Goal: Transaction & Acquisition: Purchase product/service

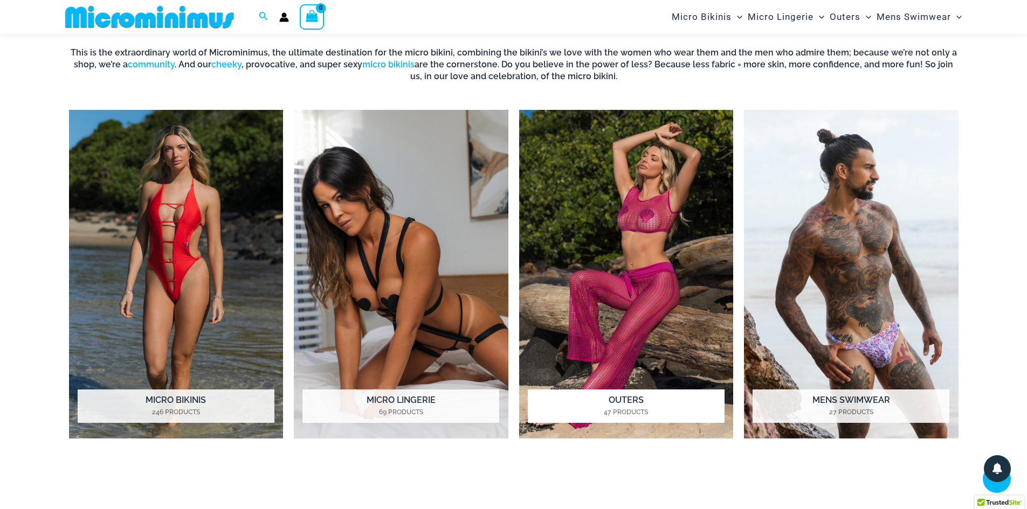
scroll to position [531, 0]
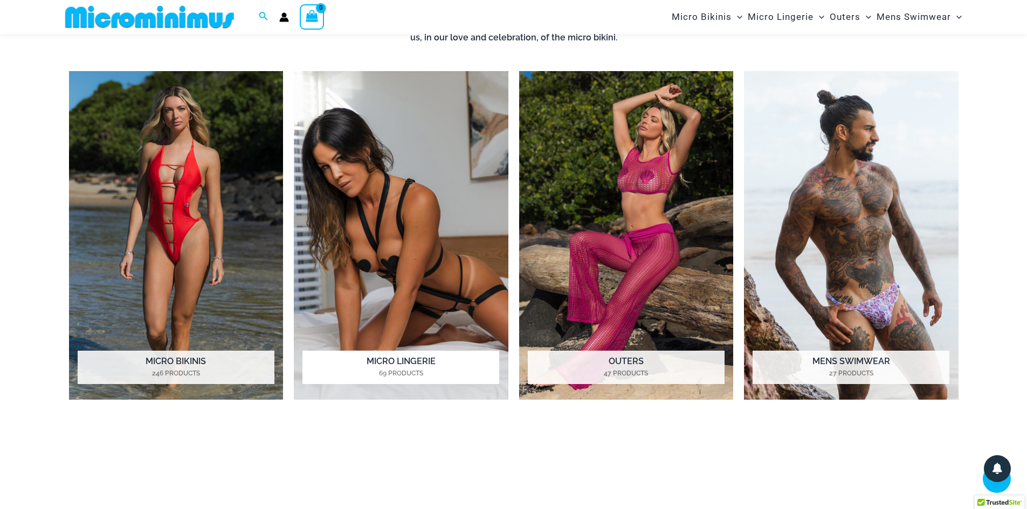
click at [382, 196] on img "Visit product category Micro Lingerie" at bounding box center [401, 235] width 215 height 329
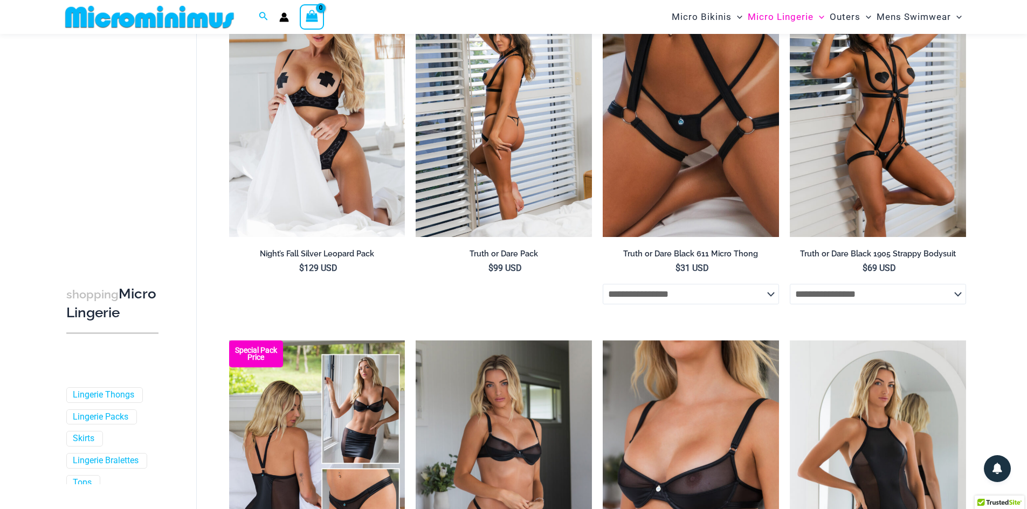
scroll to position [45, 0]
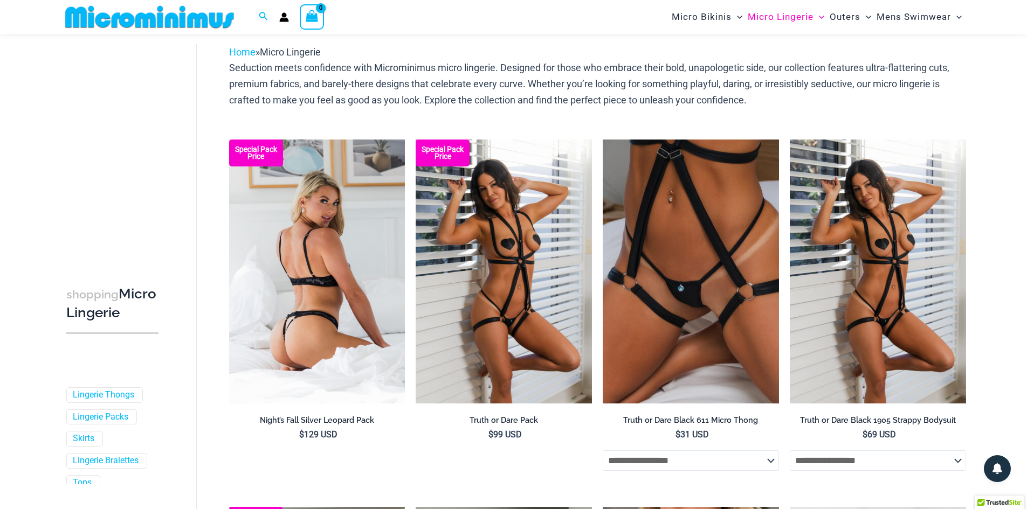
click at [352, 183] on img at bounding box center [317, 272] width 176 height 264
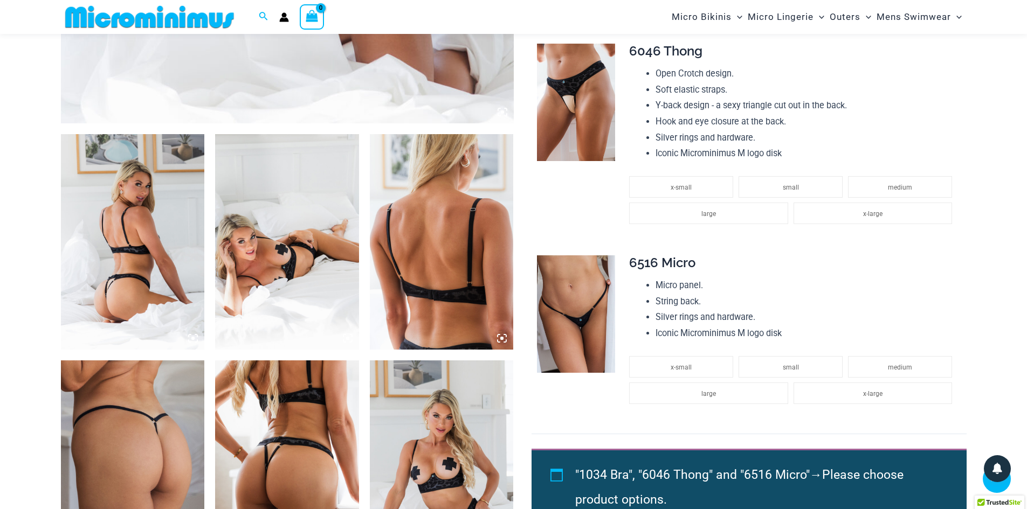
scroll to position [692, 0]
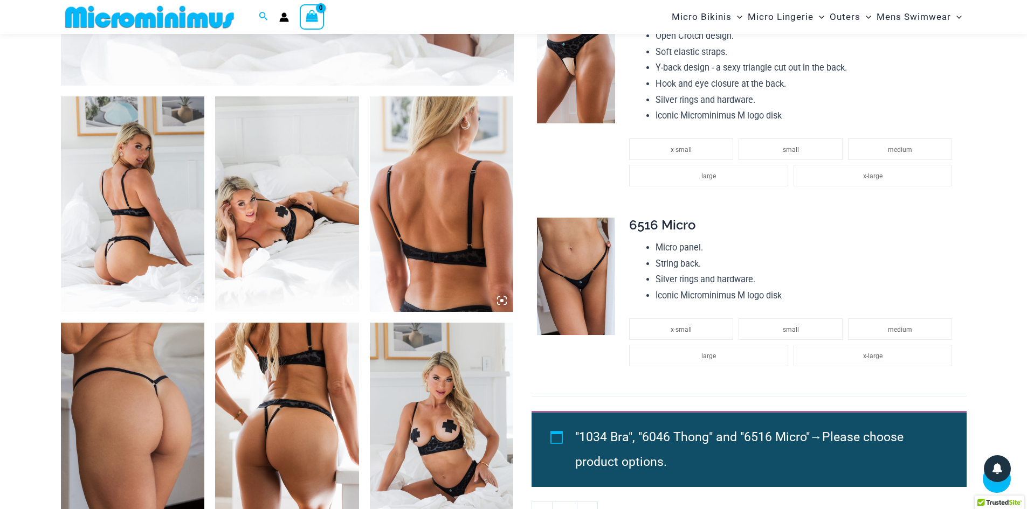
click at [156, 273] on img at bounding box center [133, 205] width 144 height 216
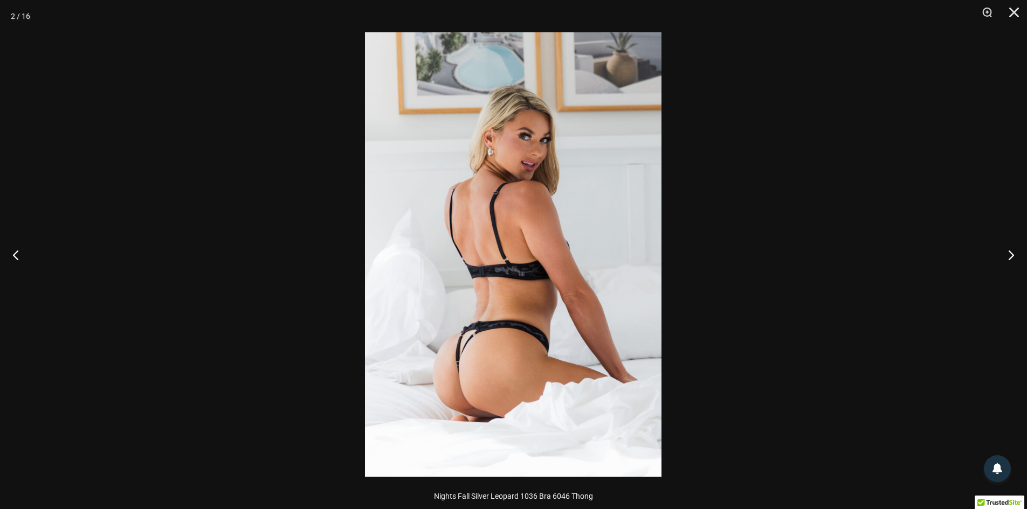
click at [550, 327] on img at bounding box center [513, 254] width 297 height 445
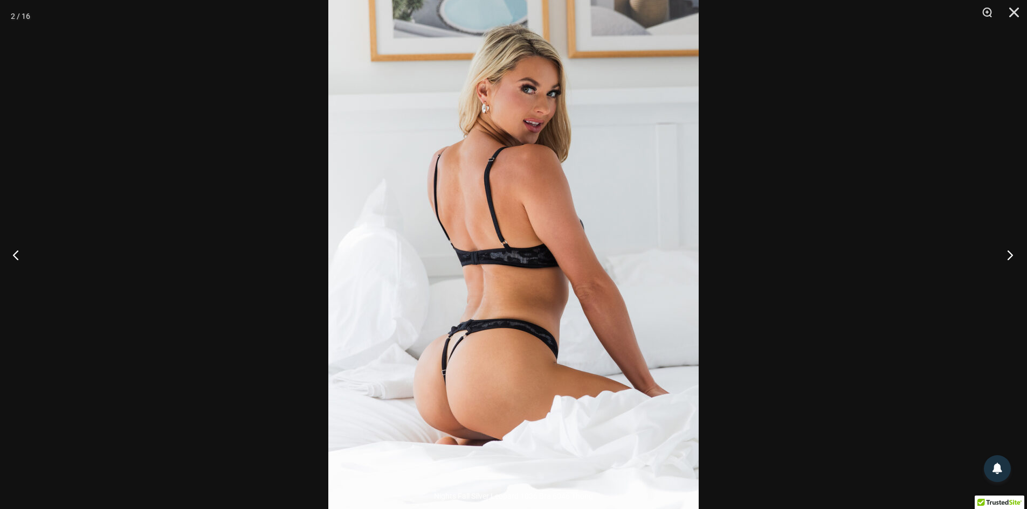
click at [1011, 253] on button "Next" at bounding box center [1007, 255] width 40 height 54
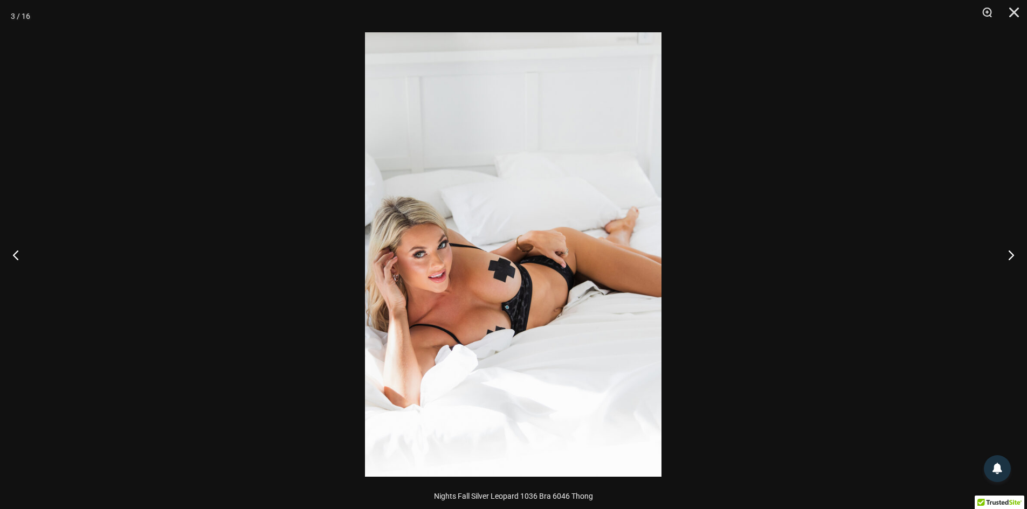
click at [485, 252] on img at bounding box center [513, 254] width 297 height 445
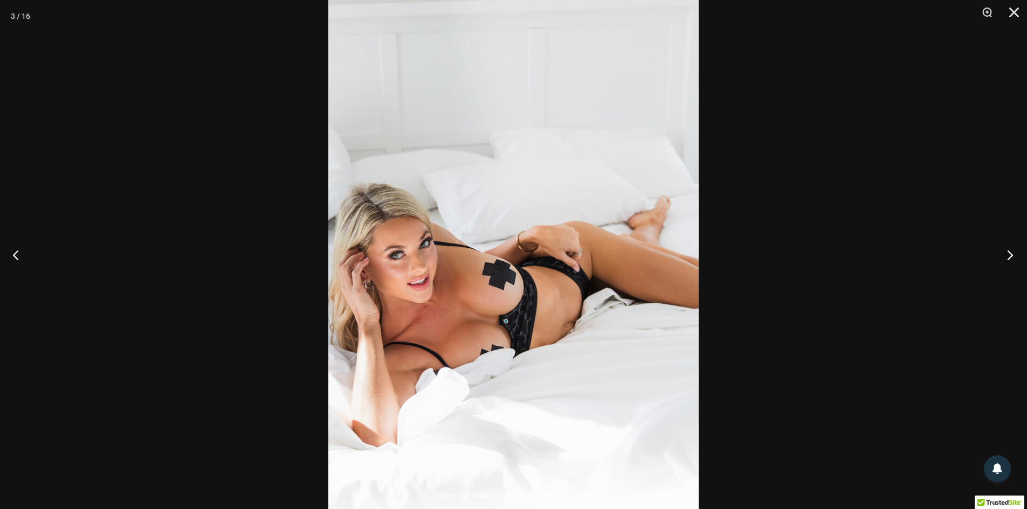
click at [1013, 257] on button "Next" at bounding box center [1007, 255] width 40 height 54
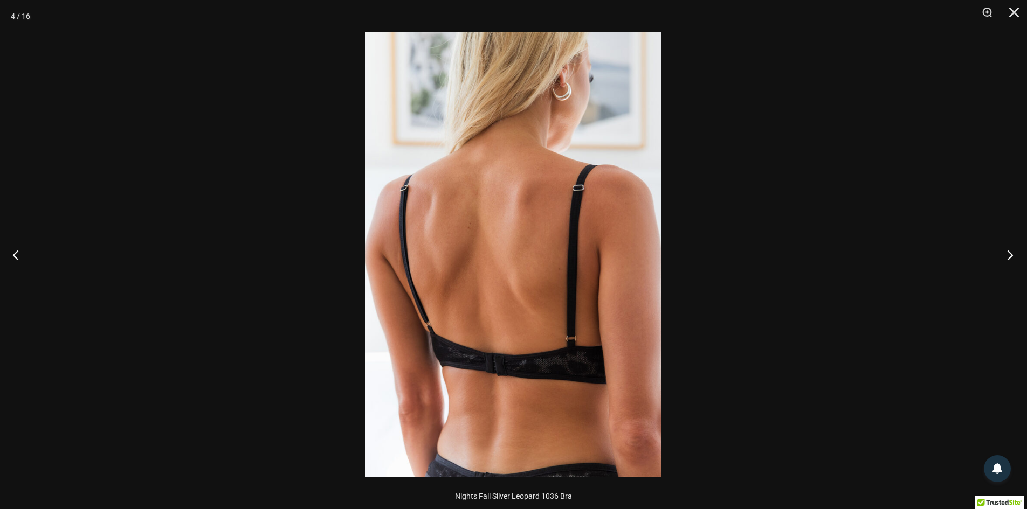
click at [1009, 253] on button "Next" at bounding box center [1007, 255] width 40 height 54
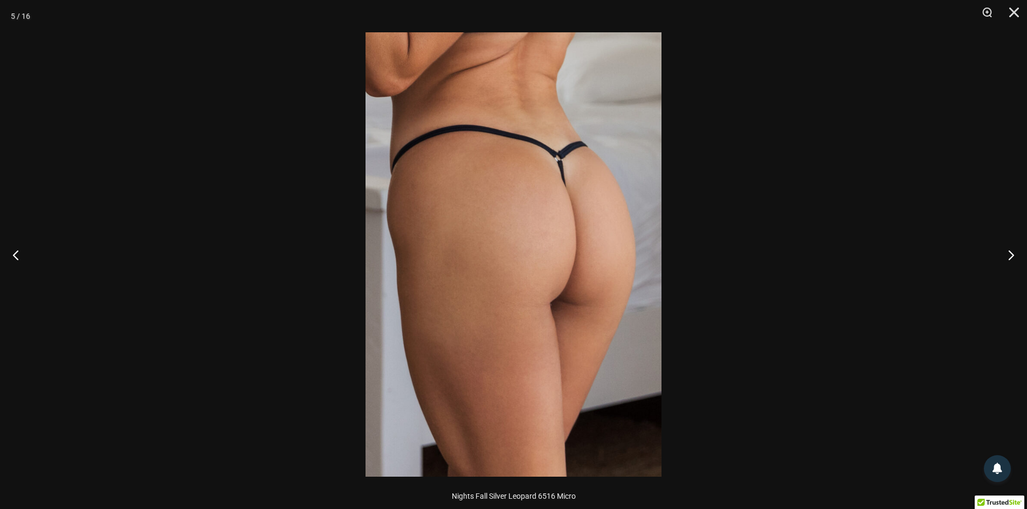
click at [513, 152] on img at bounding box center [514, 254] width 296 height 445
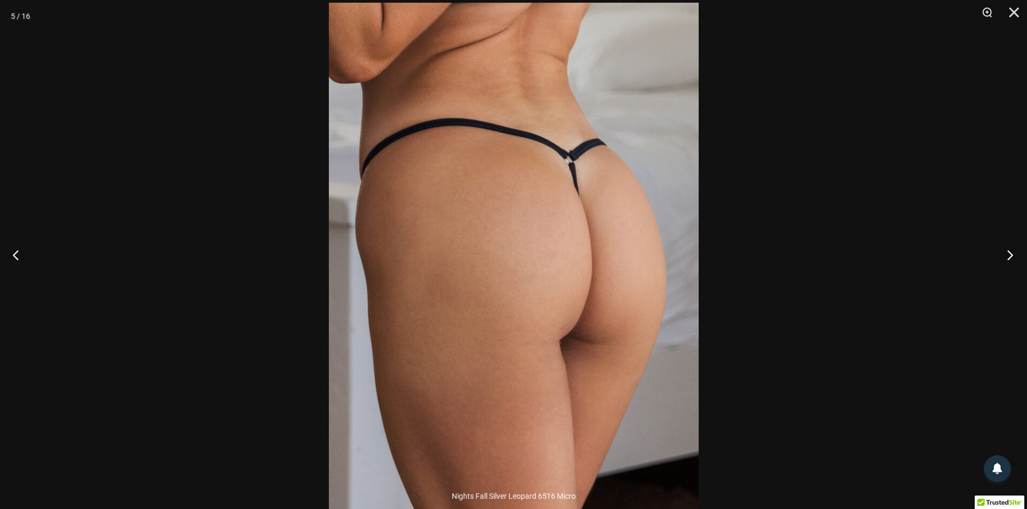
click at [1011, 254] on button "Next" at bounding box center [1007, 255] width 40 height 54
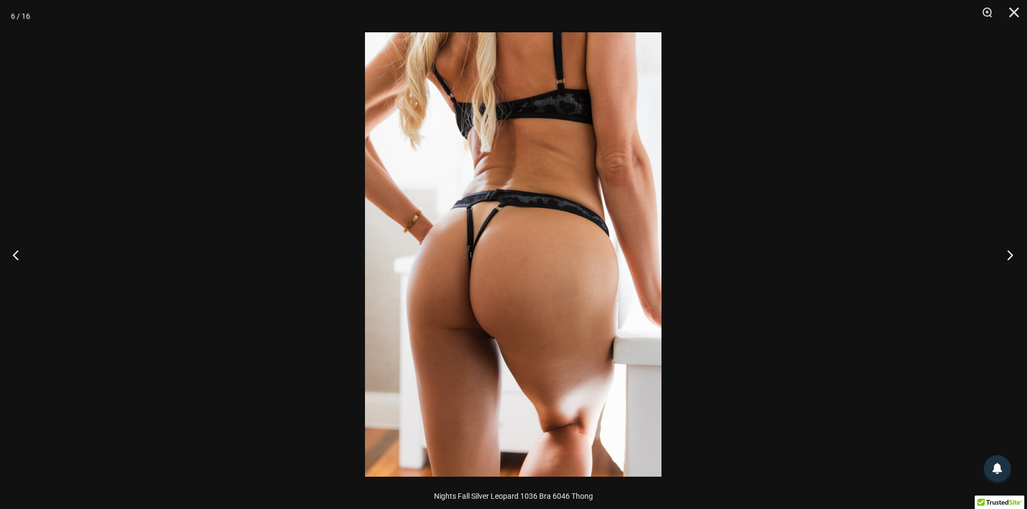
click at [1009, 252] on button "Next" at bounding box center [1007, 255] width 40 height 54
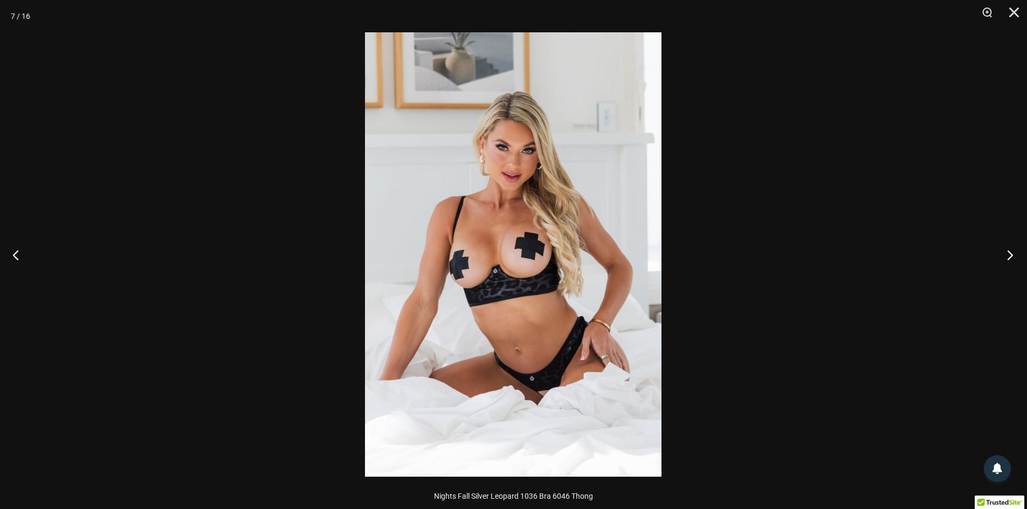
click at [1002, 250] on button "Next" at bounding box center [1007, 255] width 40 height 54
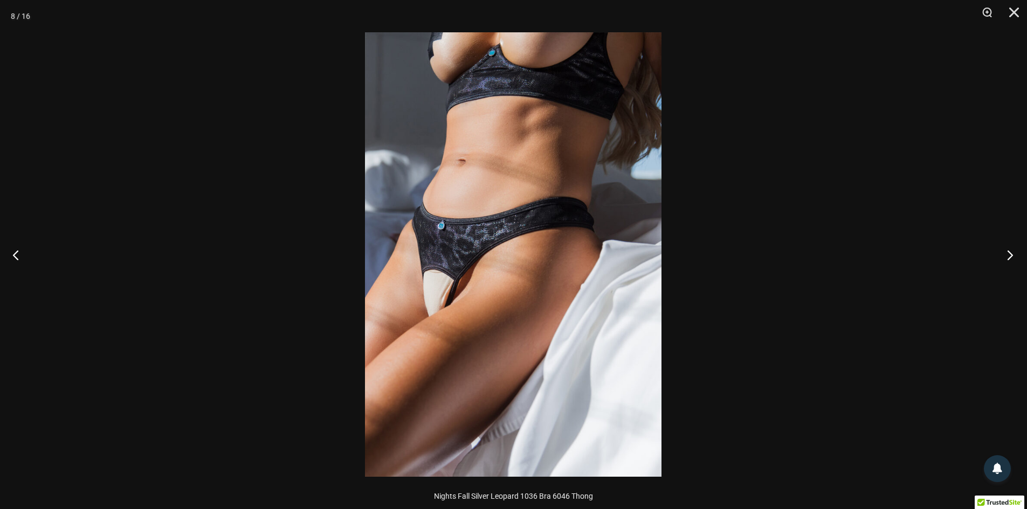
click at [999, 247] on button "Next" at bounding box center [1007, 255] width 40 height 54
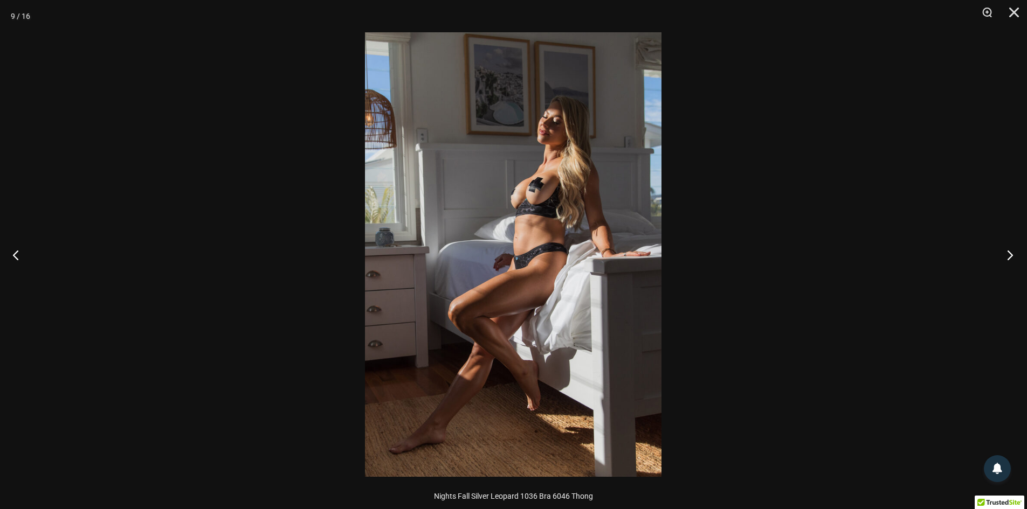
click at [997, 246] on button "Next" at bounding box center [1007, 255] width 40 height 54
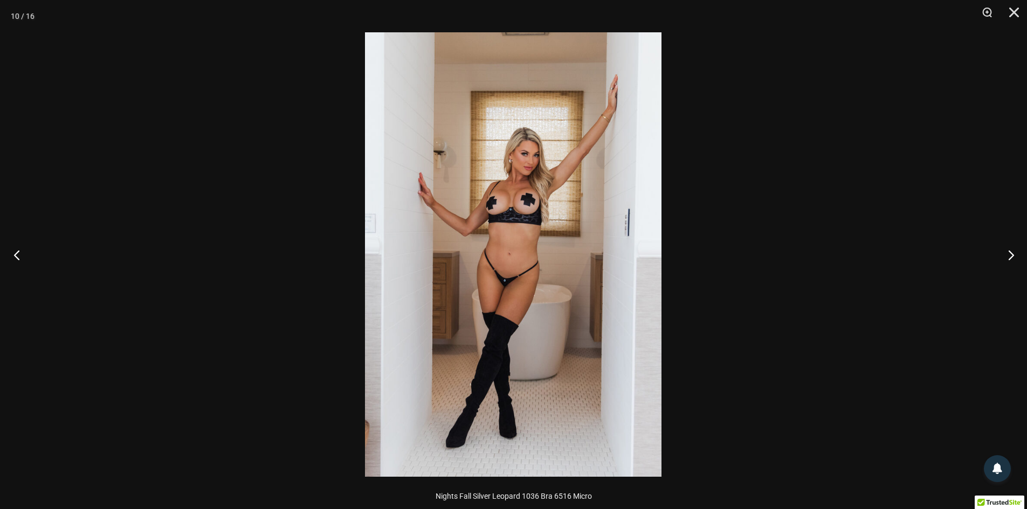
click at [19, 257] on button "Previous" at bounding box center [20, 255] width 40 height 54
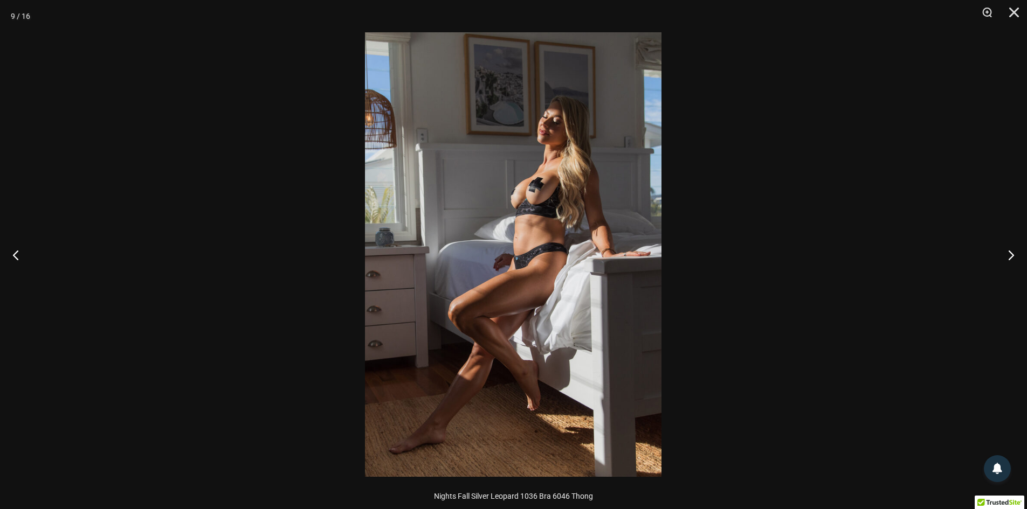
click at [591, 255] on img at bounding box center [513, 254] width 297 height 445
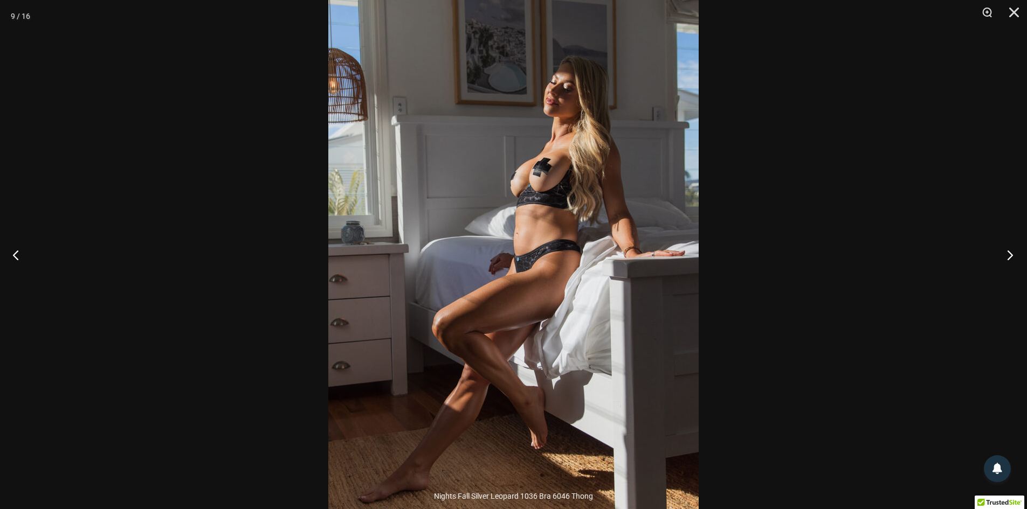
click at [1004, 258] on button "Next" at bounding box center [1007, 255] width 40 height 54
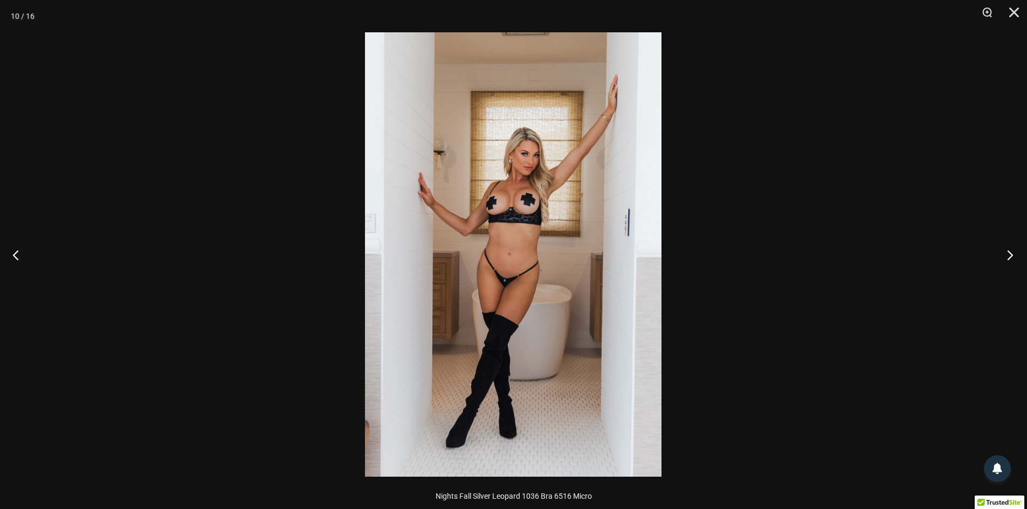
click at [1003, 258] on button "Next" at bounding box center [1007, 255] width 40 height 54
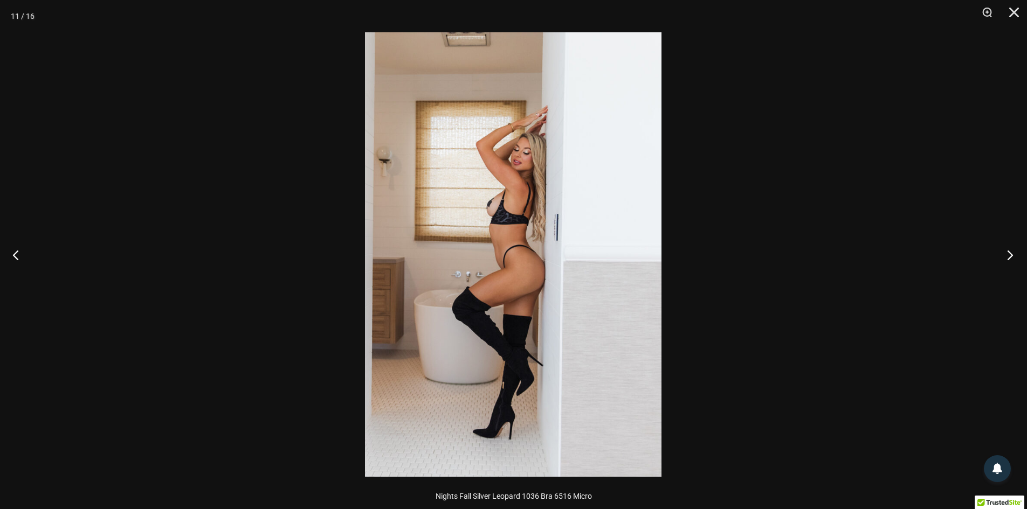
click at [1000, 254] on button "Next" at bounding box center [1007, 255] width 40 height 54
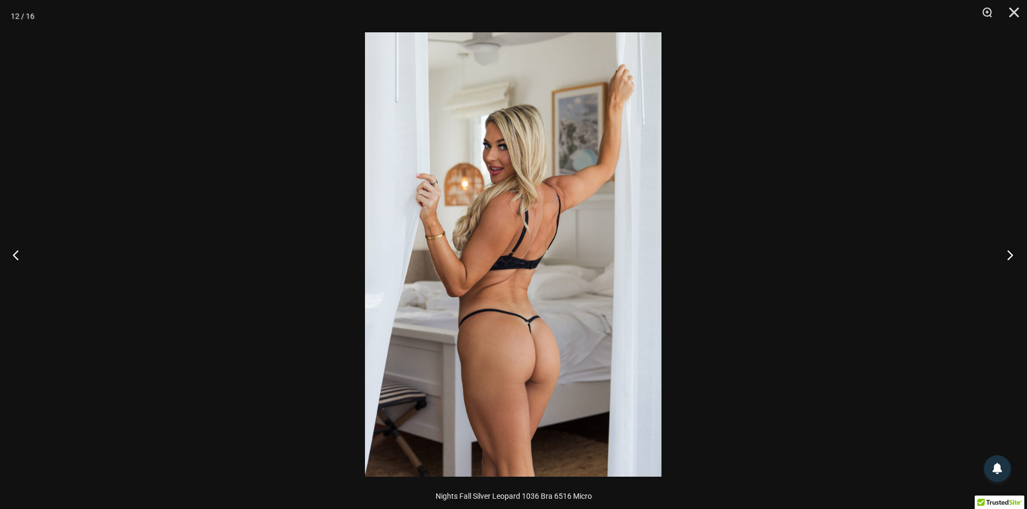
click at [998, 252] on button "Next" at bounding box center [1007, 255] width 40 height 54
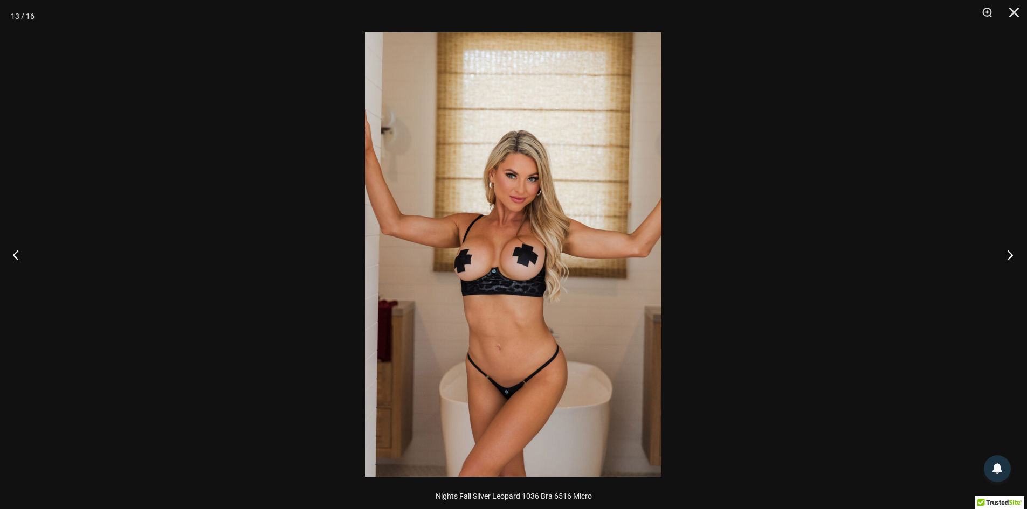
click at [997, 251] on button "Next" at bounding box center [1007, 255] width 40 height 54
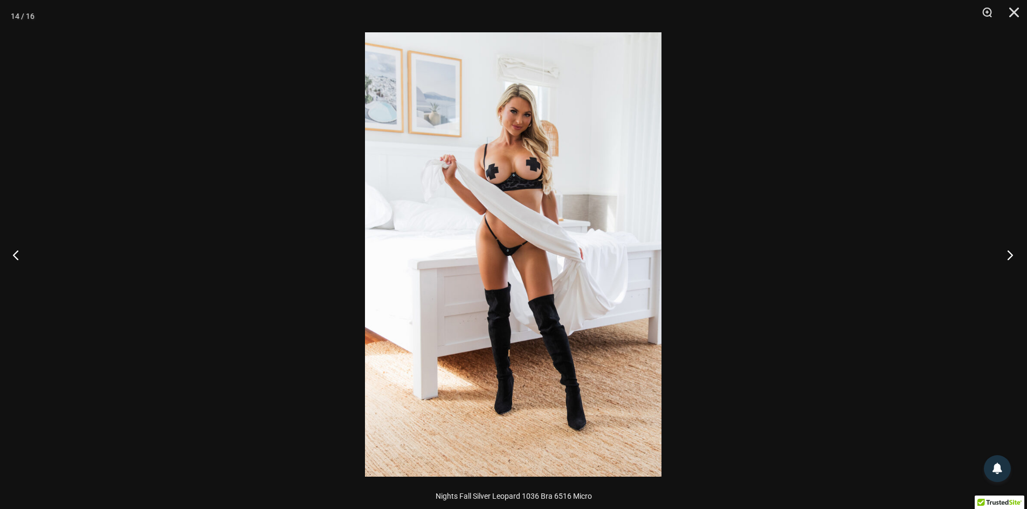
click at [1003, 254] on button "Next" at bounding box center [1007, 255] width 40 height 54
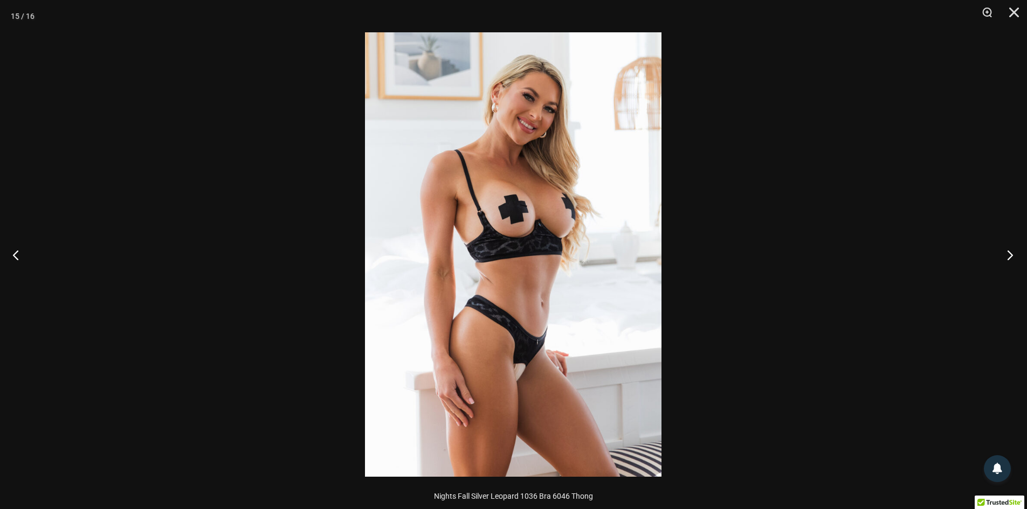
click at [1001, 253] on button "Next" at bounding box center [1007, 255] width 40 height 54
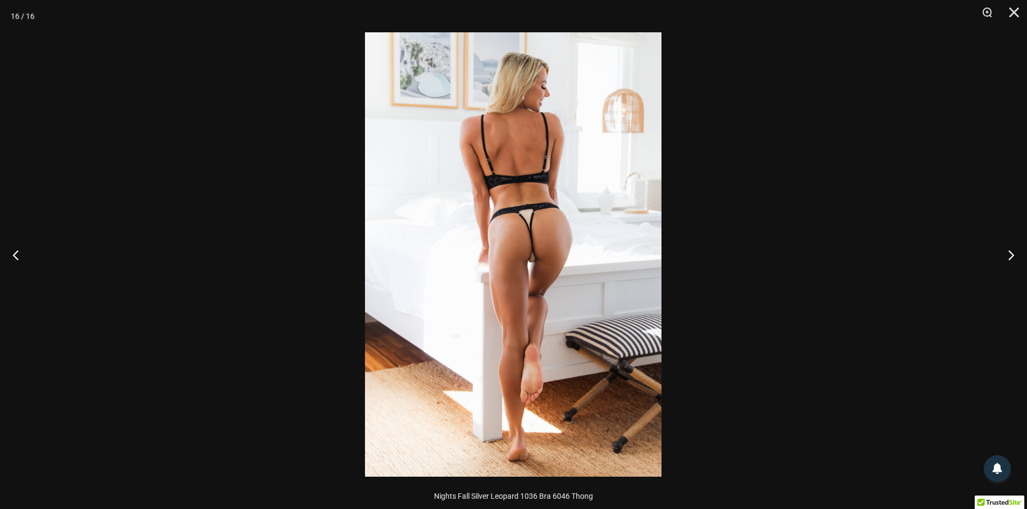
click at [536, 231] on img at bounding box center [513, 254] width 297 height 445
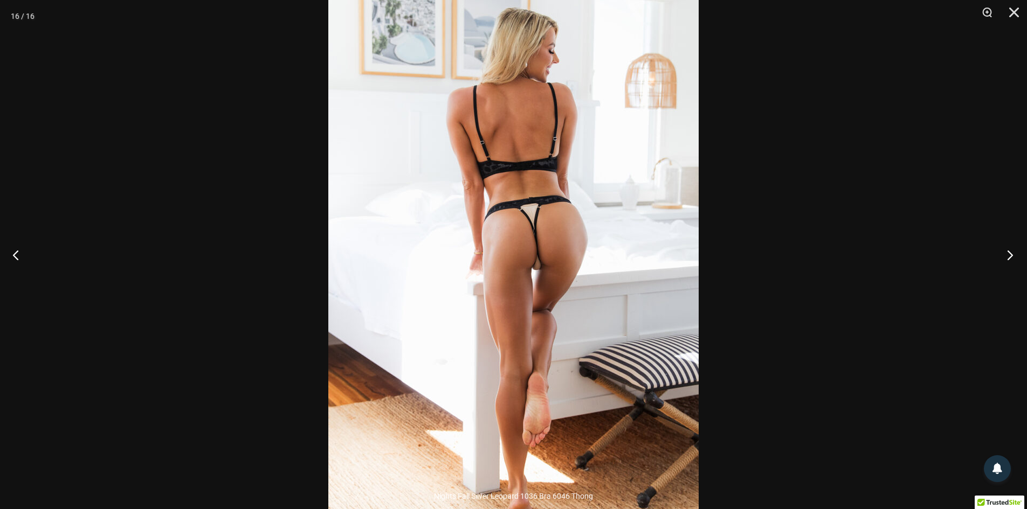
click at [1007, 260] on button "Next" at bounding box center [1007, 255] width 40 height 54
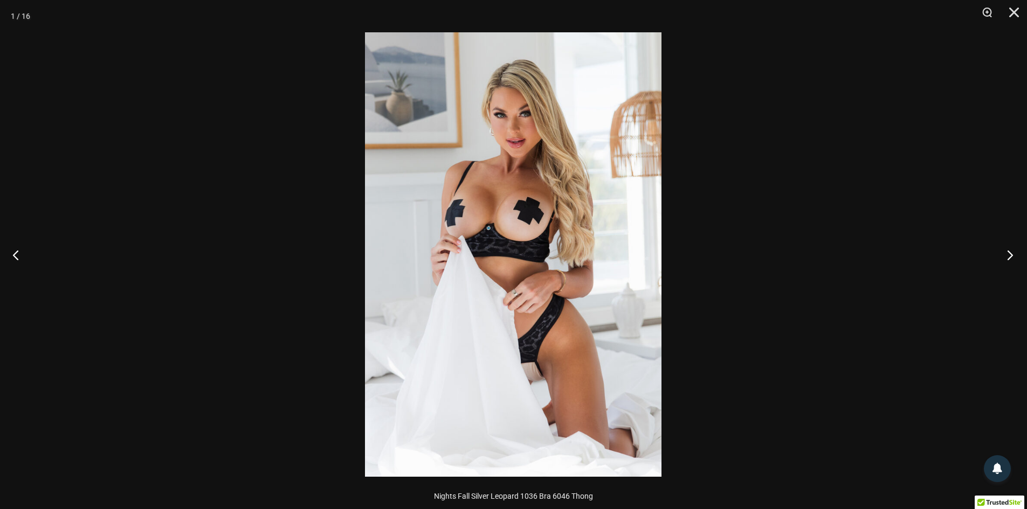
click at [1007, 260] on button "Next" at bounding box center [1007, 255] width 40 height 54
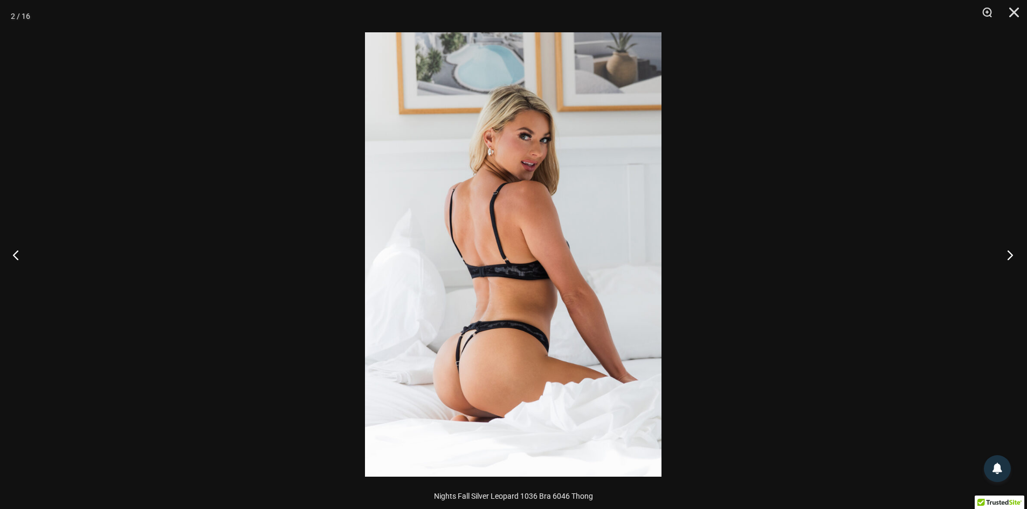
click at [1007, 260] on button "Next" at bounding box center [1007, 255] width 40 height 54
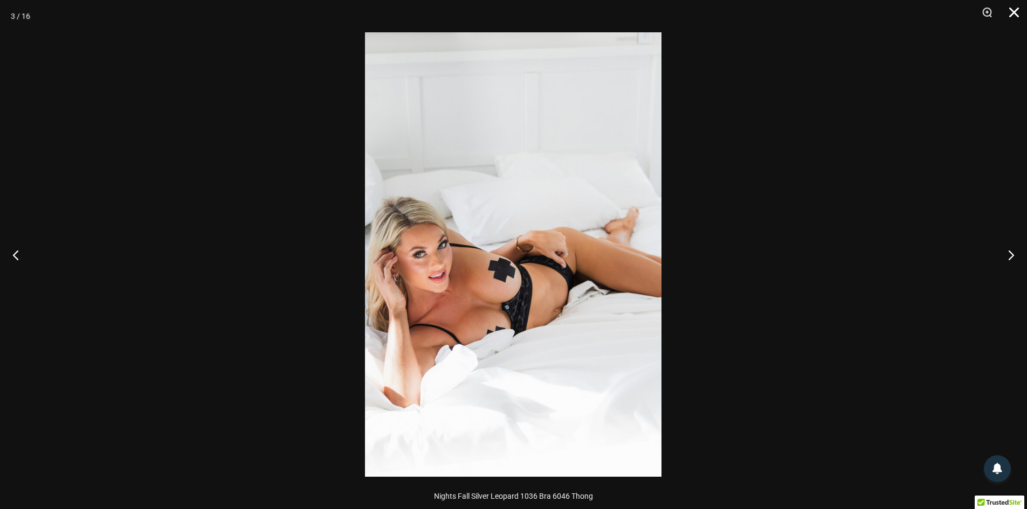
click at [1015, 16] on button "Close" at bounding box center [1010, 16] width 27 height 32
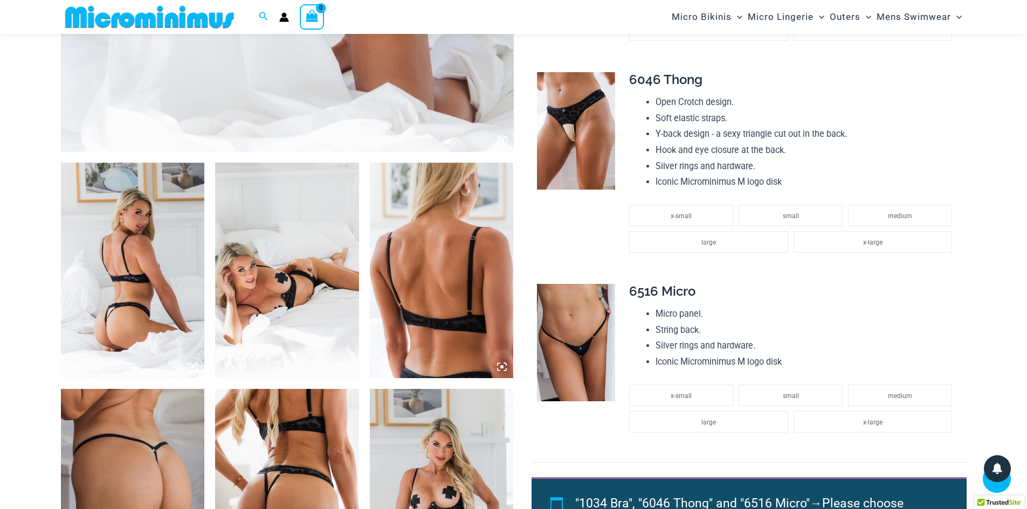
scroll to position [638, 0]
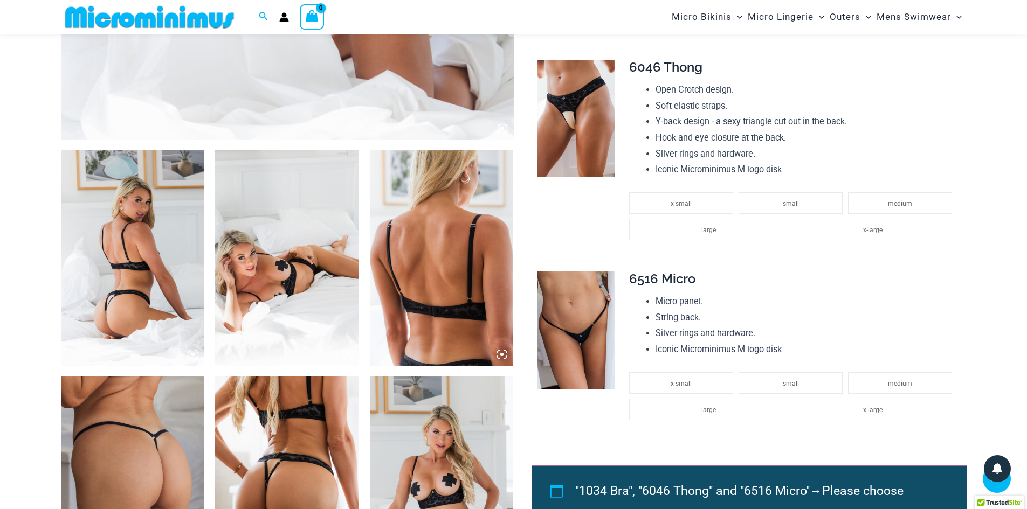
click at [573, 341] on img at bounding box center [576, 331] width 78 height 118
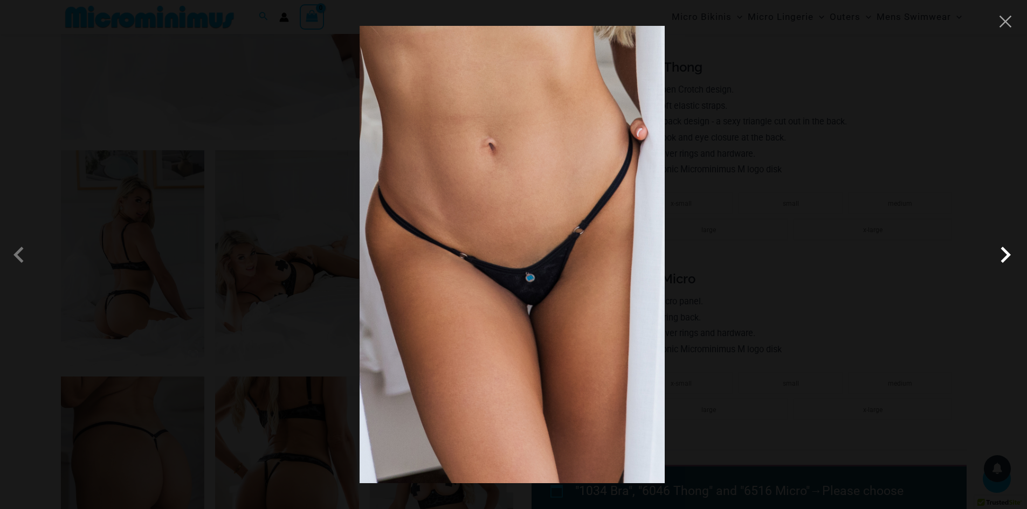
click at [1005, 257] on span at bounding box center [1005, 255] width 32 height 32
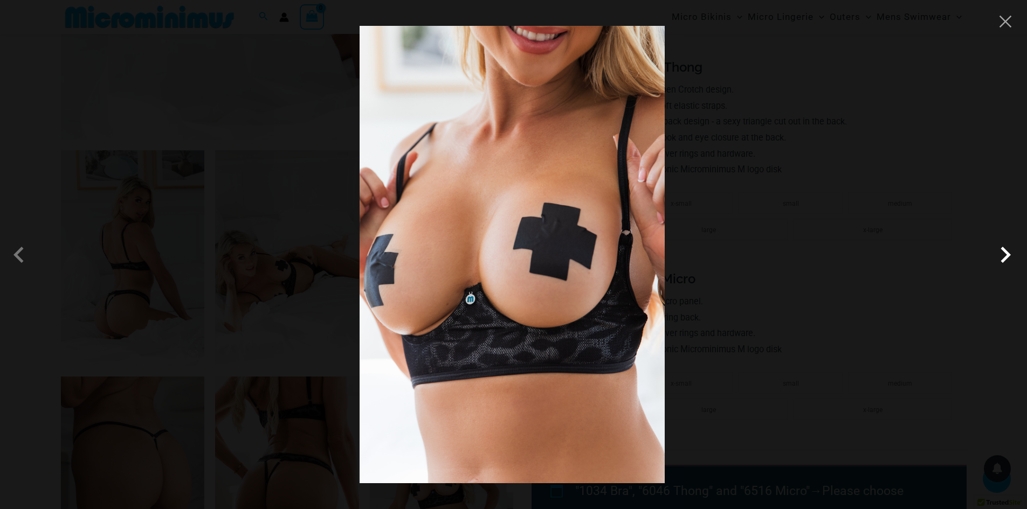
click at [1004, 257] on span at bounding box center [1005, 255] width 32 height 32
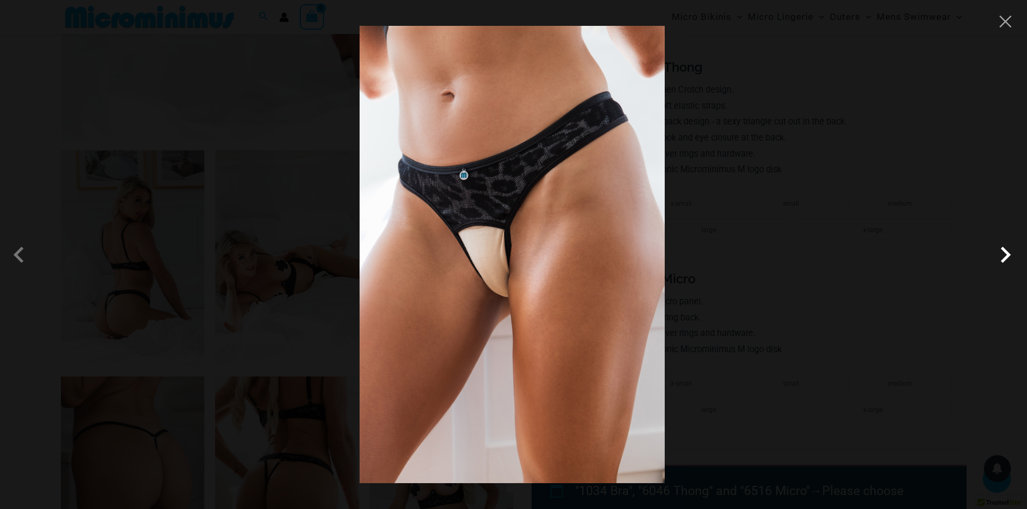
click at [1005, 257] on span at bounding box center [1005, 255] width 32 height 32
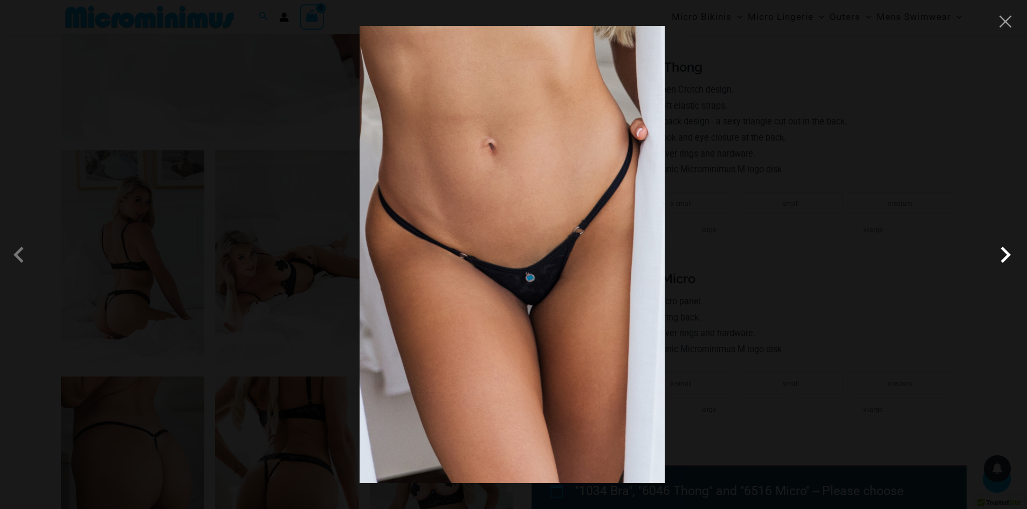
click at [1005, 257] on span at bounding box center [1005, 255] width 32 height 32
